Goal: Task Accomplishment & Management: Manage account settings

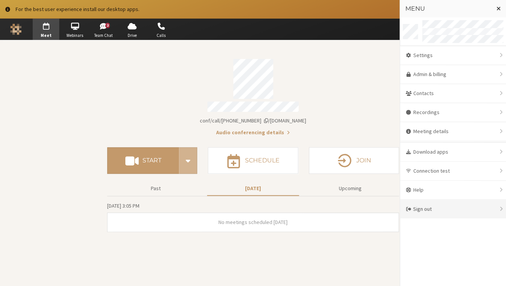
click at [417, 211] on div "Sign out" at bounding box center [453, 209] width 106 height 19
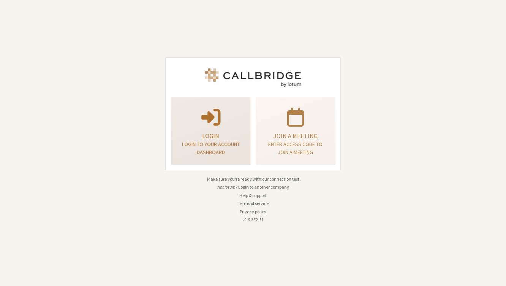
click at [212, 114] on span at bounding box center [211, 116] width 19 height 21
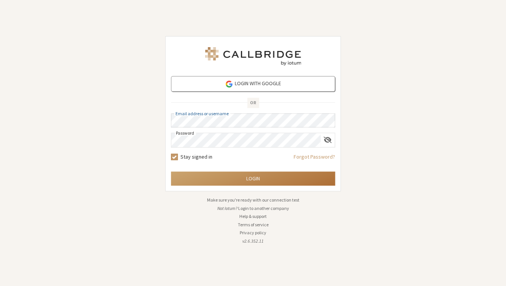
click at [211, 179] on button "Login" at bounding box center [253, 178] width 164 height 14
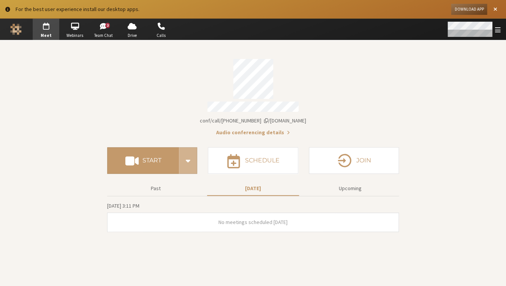
click at [501, 32] on span "Open menu" at bounding box center [498, 29] width 6 height 7
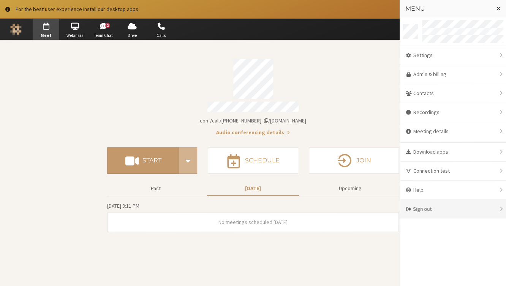
click at [486, 210] on div "Sign out" at bounding box center [453, 209] width 106 height 19
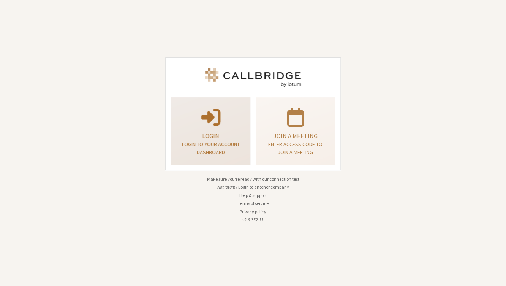
click at [201, 145] on p "Login to your account dashboard" at bounding box center [211, 148] width 60 height 16
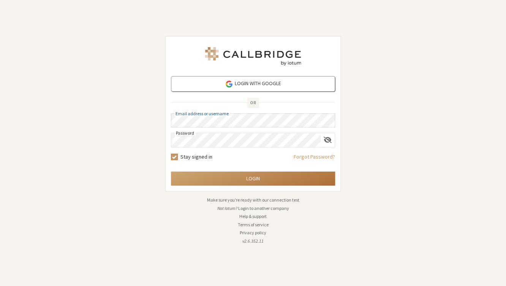
click at [227, 179] on button "Login" at bounding box center [253, 178] width 164 height 14
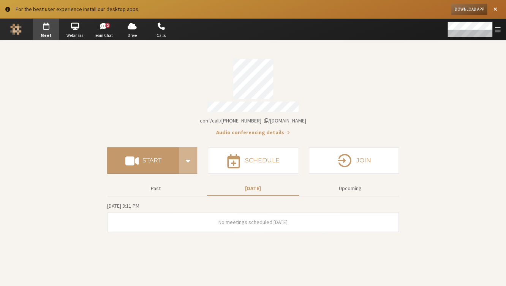
drag, startPoint x: 438, startPoint y: 148, endPoint x: 454, endPoint y: 243, distance: 96.8
click at [454, 243] on section "Meeting link iotum.callbridge.rocks/conf/call/8492808 Audio conferencing detail…" at bounding box center [253, 163] width 506 height 246
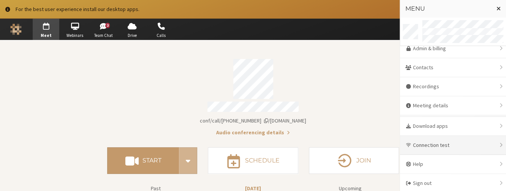
scroll to position [27, 0]
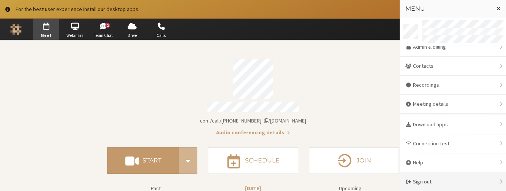
click at [424, 182] on div "Sign out" at bounding box center [453, 181] width 106 height 19
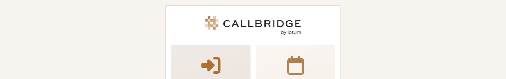
click at [214, 68] on span at bounding box center [211, 64] width 19 height 21
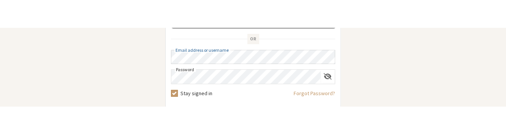
scroll to position [122, 0]
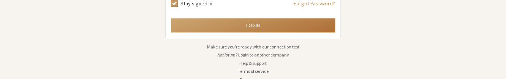
click at [250, 22] on button "Login" at bounding box center [253, 25] width 164 height 14
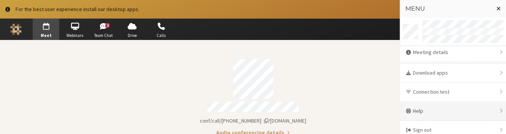
scroll to position [84, 0]
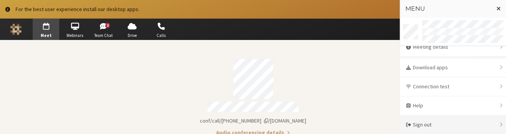
click at [426, 123] on div "Sign out" at bounding box center [453, 124] width 106 height 19
